Goal: Obtain resource: Download file/media

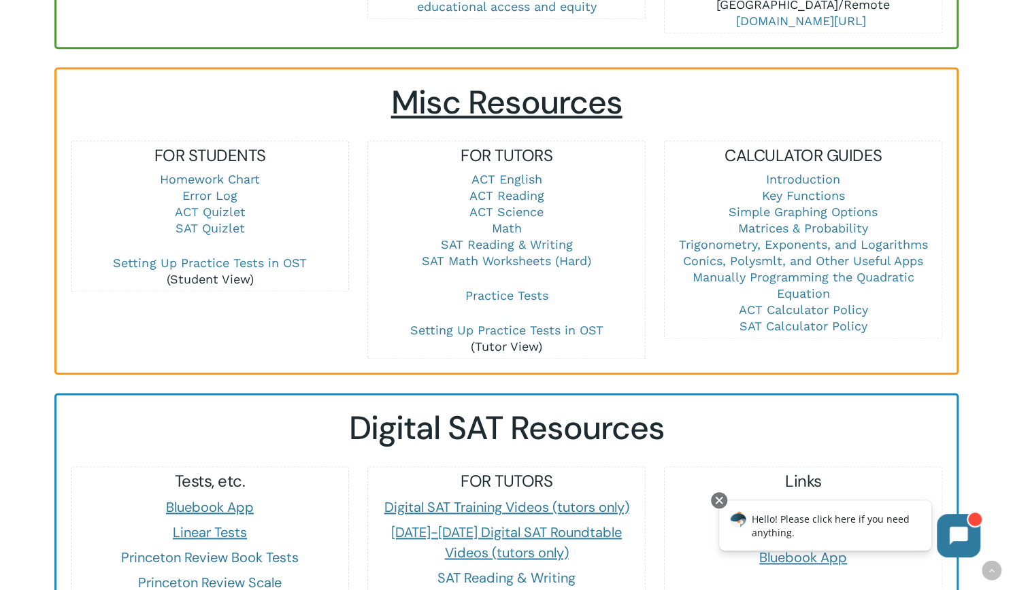
scroll to position [929, 0]
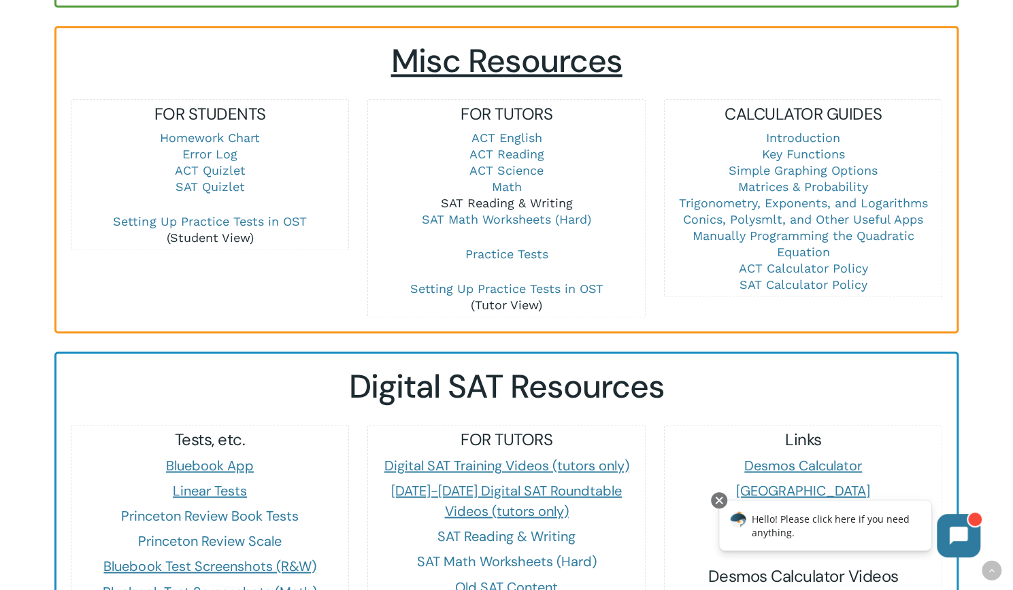
click at [516, 196] on link "SAT Reading & Writing" at bounding box center [506, 203] width 132 height 14
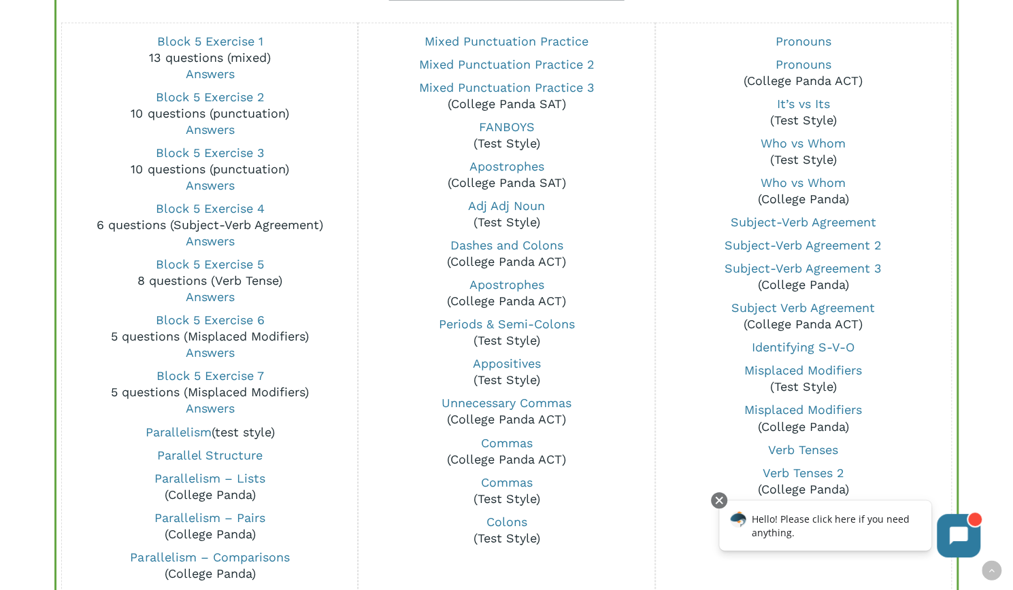
scroll to position [1090, 0]
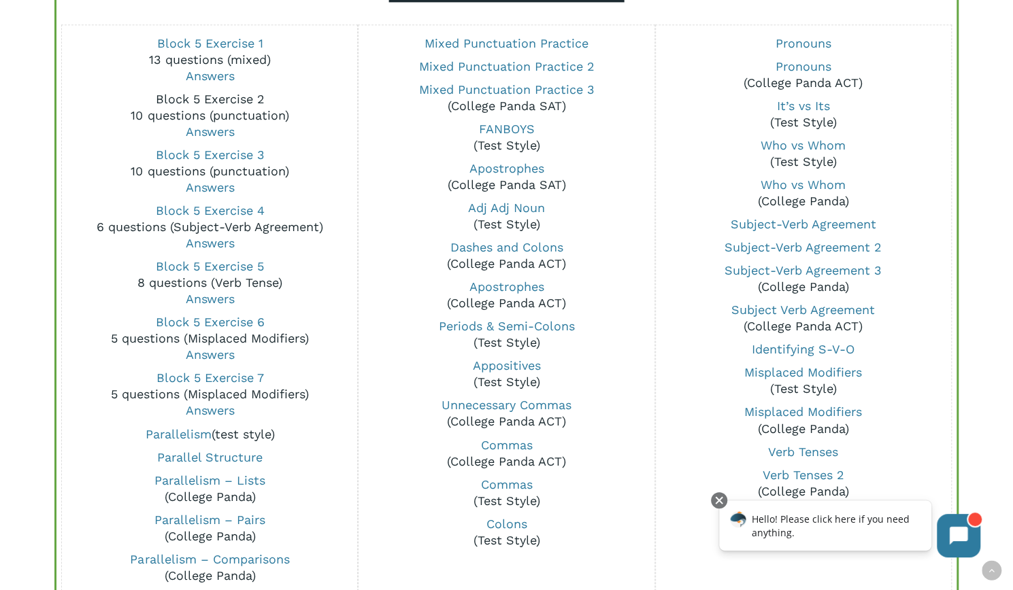
click at [220, 98] on link "Block 5 Exercise 2" at bounding box center [209, 99] width 109 height 14
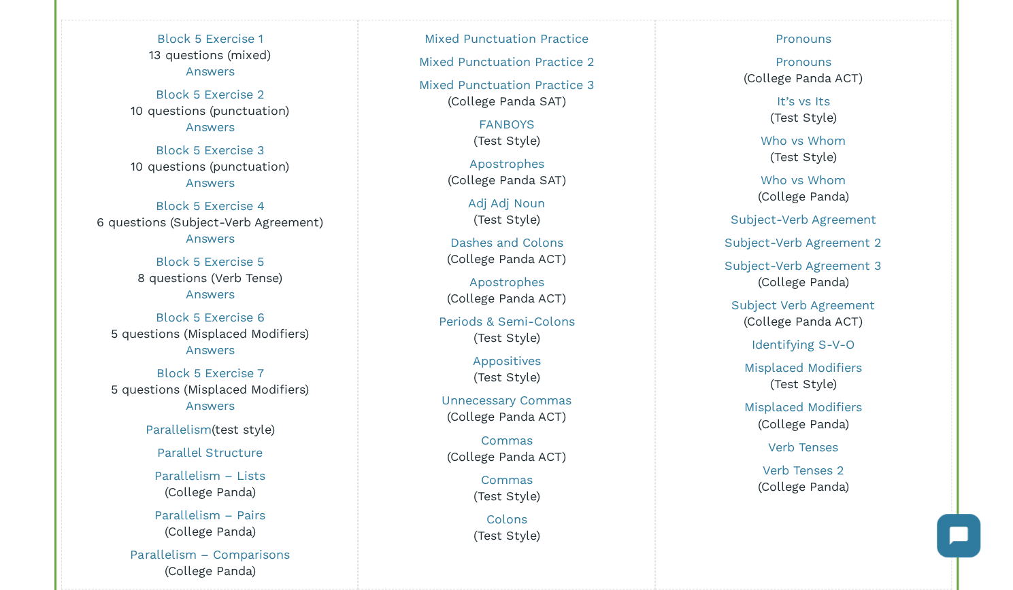
scroll to position [1090, 0]
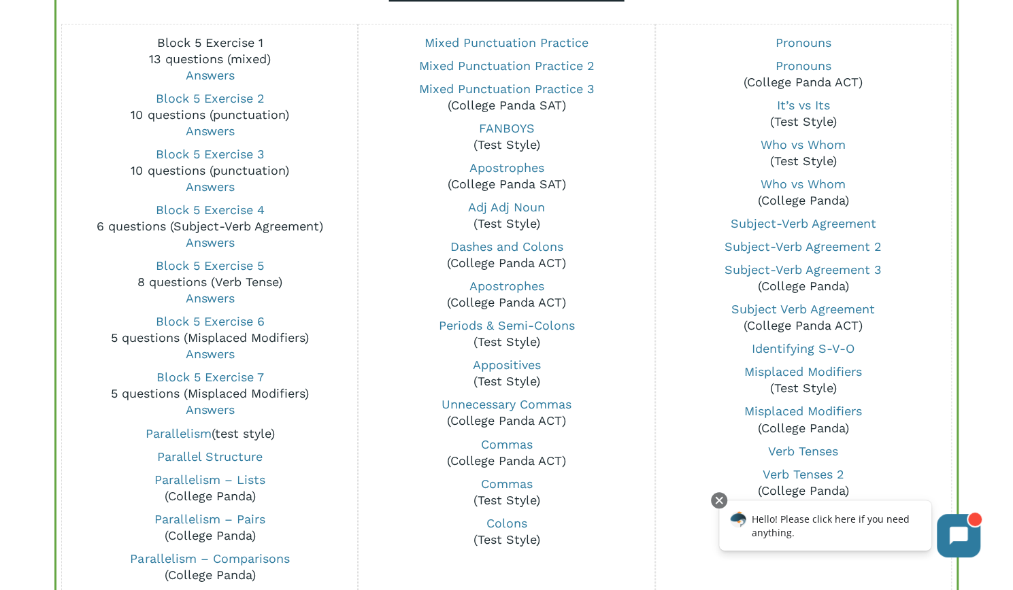
click at [218, 44] on link "Block 5 Exercise 1" at bounding box center [209, 42] width 106 height 14
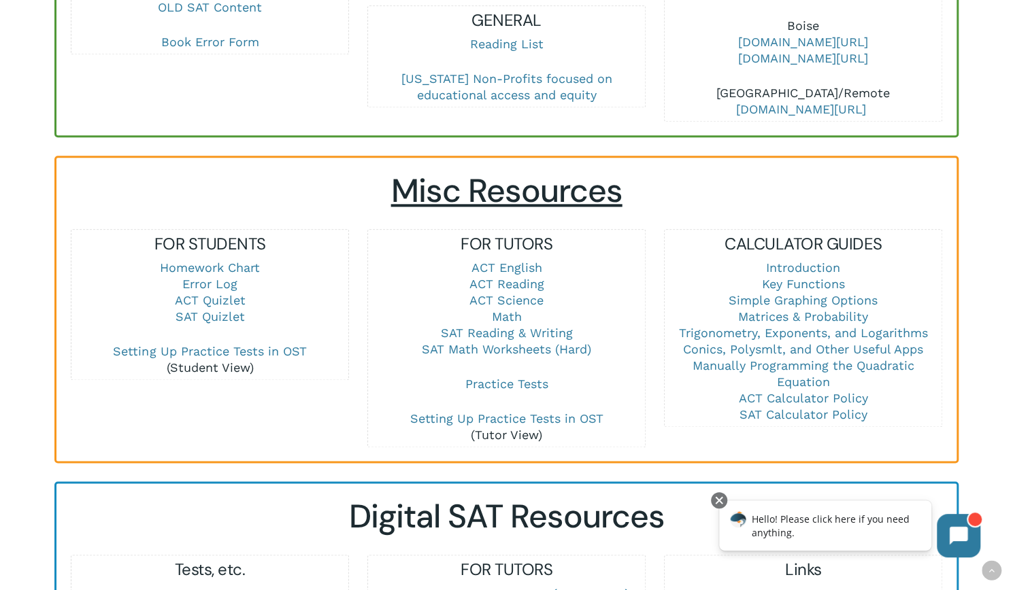
scroll to position [795, 0]
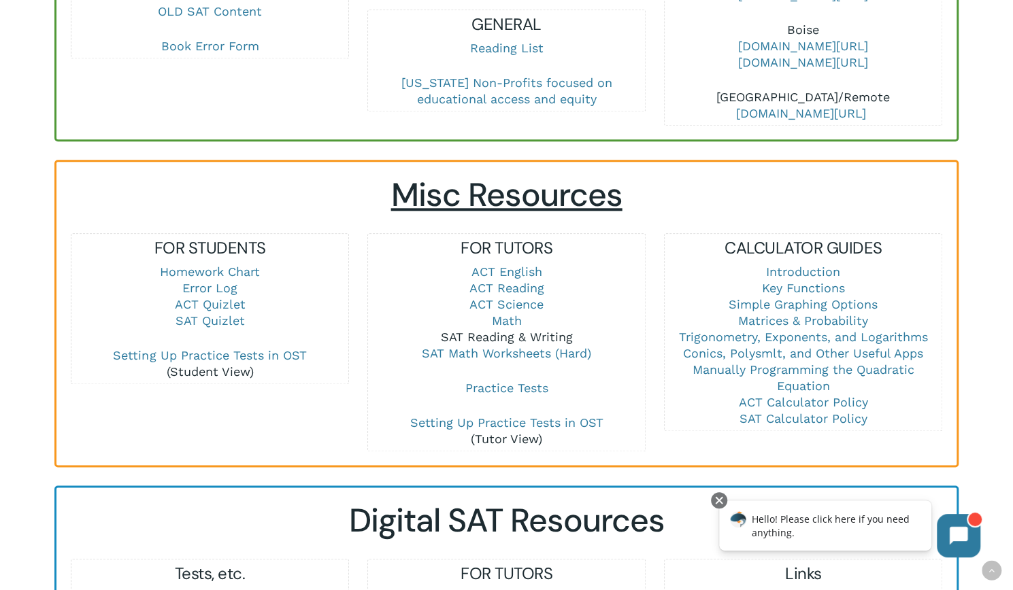
click at [497, 330] on link "SAT Reading & Writing" at bounding box center [506, 337] width 132 height 14
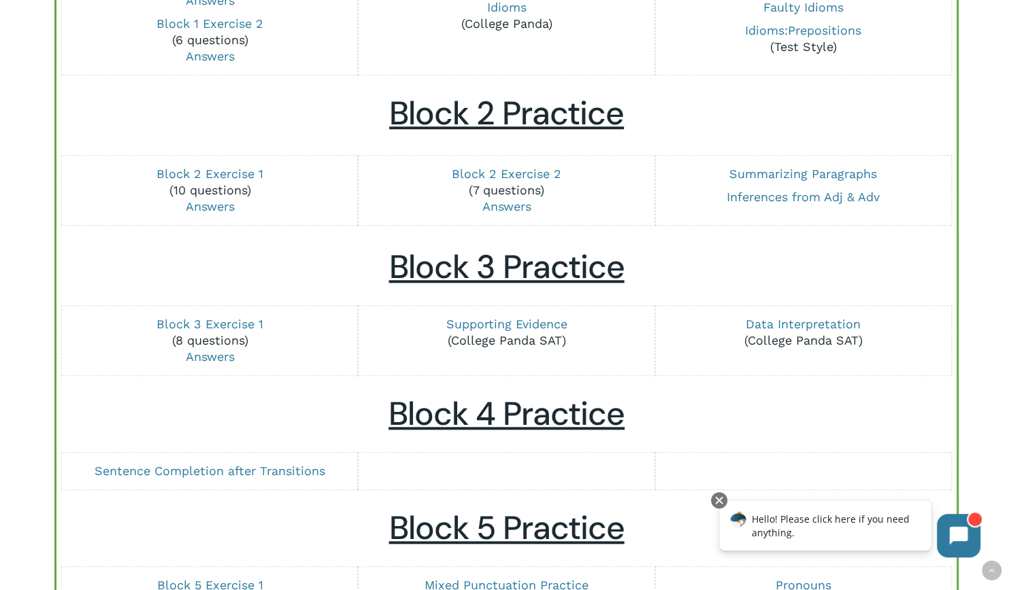
scroll to position [548, 0]
click at [212, 319] on link "Block 3 Exercise 1" at bounding box center [209, 323] width 107 height 14
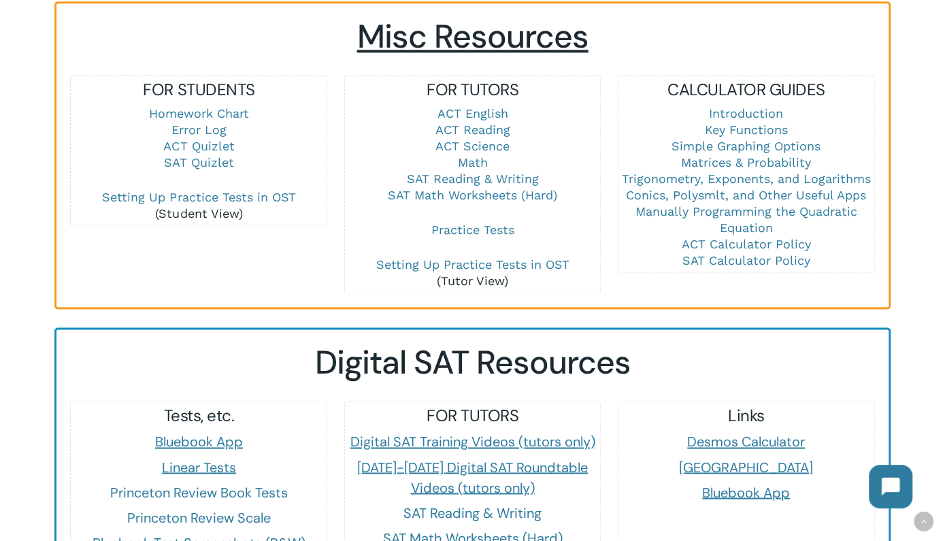
scroll to position [951, 0]
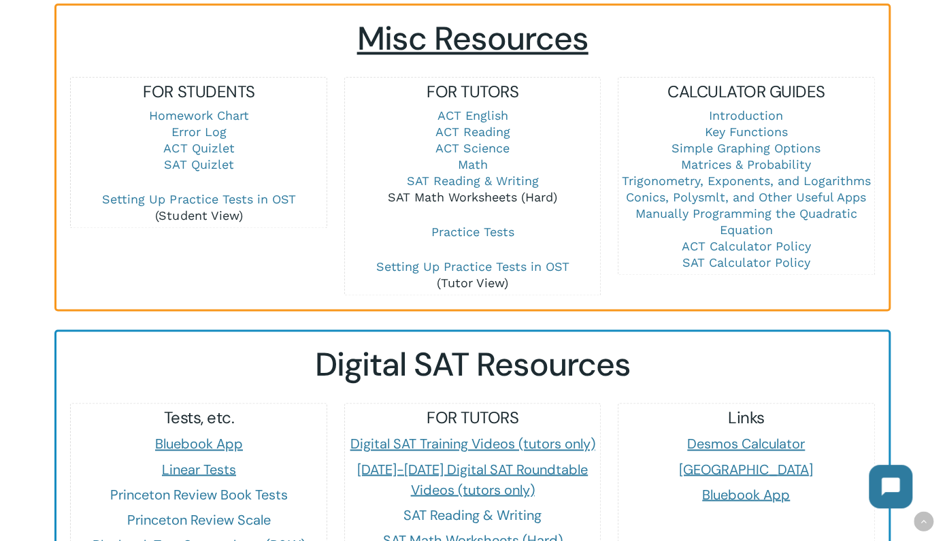
click at [466, 190] on link "SAT Math Worksheets (Hard)" at bounding box center [472, 197] width 169 height 14
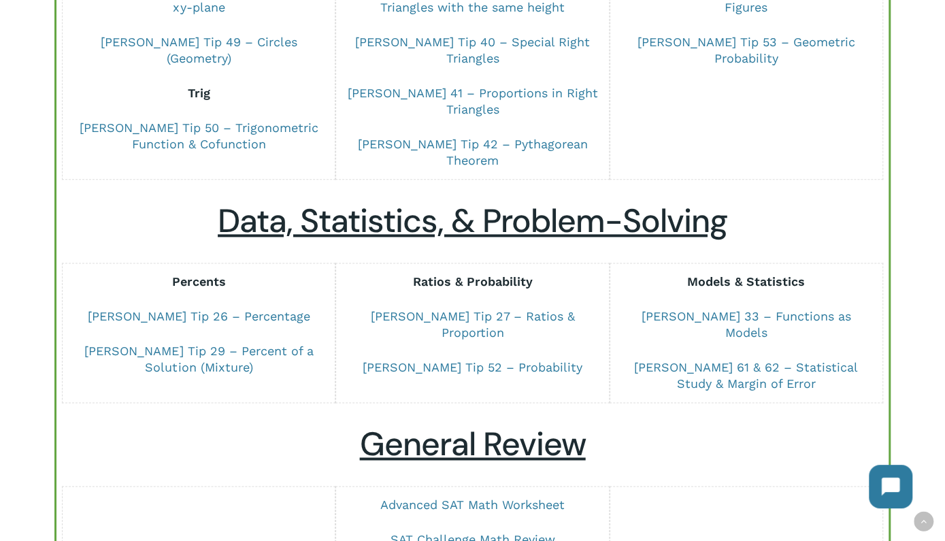
scroll to position [869, 0]
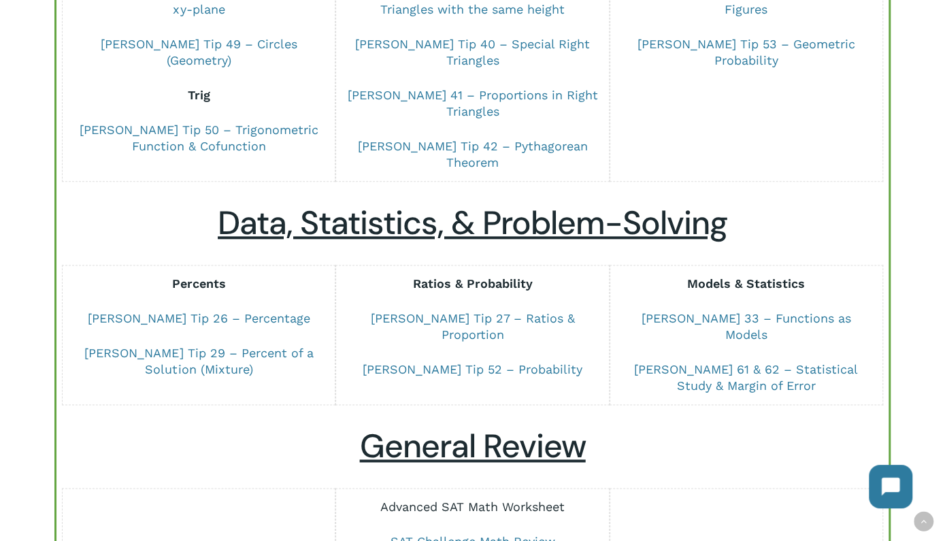
click at [412, 499] on link "Advanced SAT Math Worksheet" at bounding box center [472, 506] width 184 height 14
